Goal: Check status: Check status

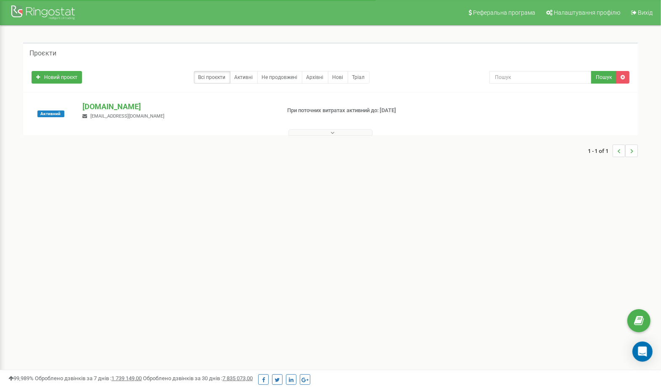
click at [421, 209] on div "Реферальна програма Налаштування профілю Вихід Проєкти Новий проєкт Всі проєкти…" at bounding box center [330, 252] width 661 height 504
click at [111, 100] on div "Активний [DOMAIN_NAME] [EMAIL_ADDRESS][DOMAIN_NAME] При поточних витратах актив…" at bounding box center [330, 114] width 615 height 42
click at [109, 103] on p "[DOMAIN_NAME]" at bounding box center [177, 106] width 191 height 11
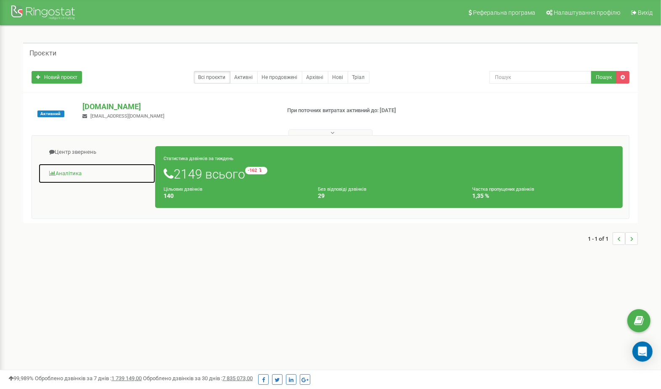
drag, startPoint x: 68, startPoint y: 172, endPoint x: 73, endPoint y: 172, distance: 5.5
click at [68, 172] on link "Аналiтика" at bounding box center [96, 174] width 117 height 21
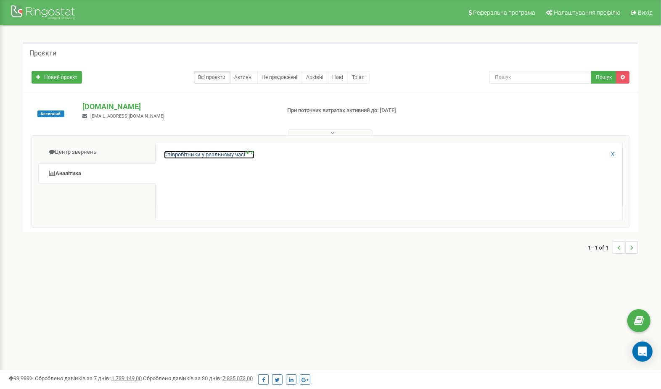
click at [205, 156] on link "Співробітники у реальному часі NEW" at bounding box center [209, 155] width 90 height 8
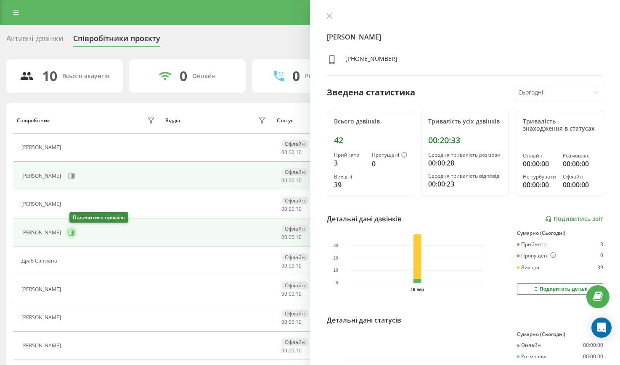
click at [73, 236] on icon at bounding box center [71, 233] width 7 height 7
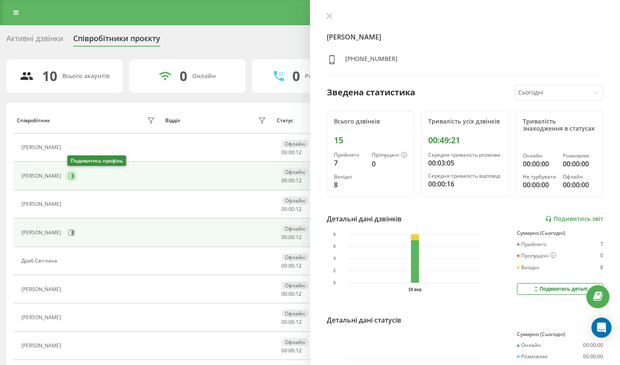
click at [74, 177] on icon at bounding box center [72, 176] width 2 height 4
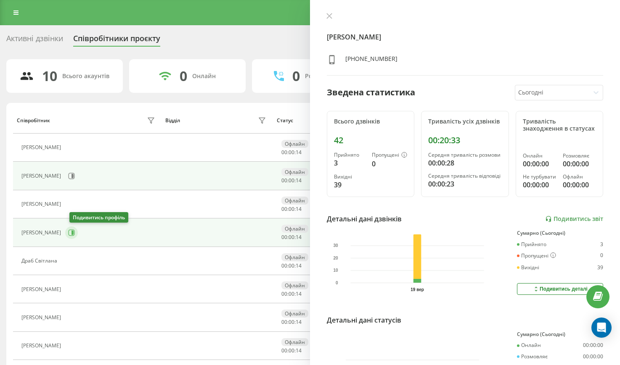
click at [78, 228] on button at bounding box center [71, 233] width 13 height 13
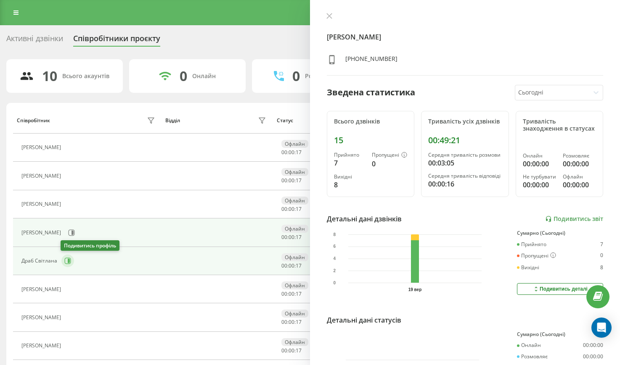
click at [68, 262] on icon at bounding box center [69, 261] width 2 height 4
